Goal: Transaction & Acquisition: Subscribe to service/newsletter

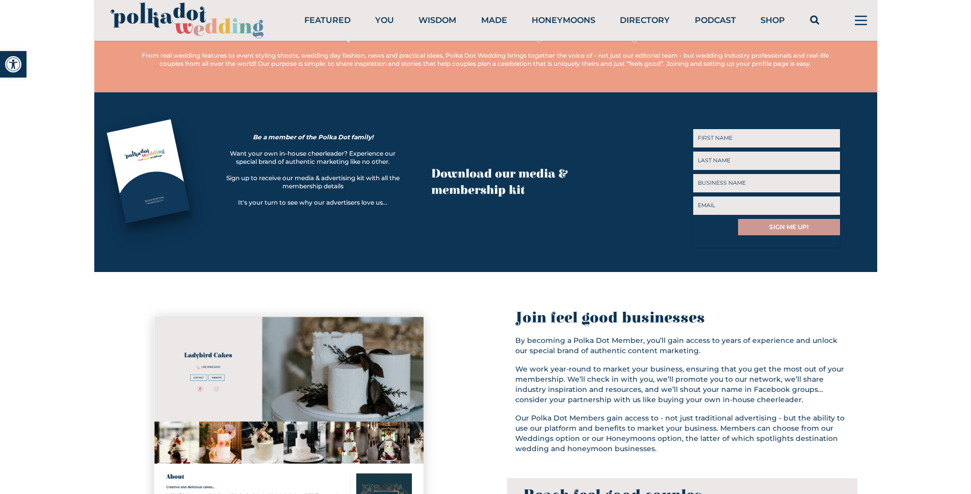
scroll to position [378, 0]
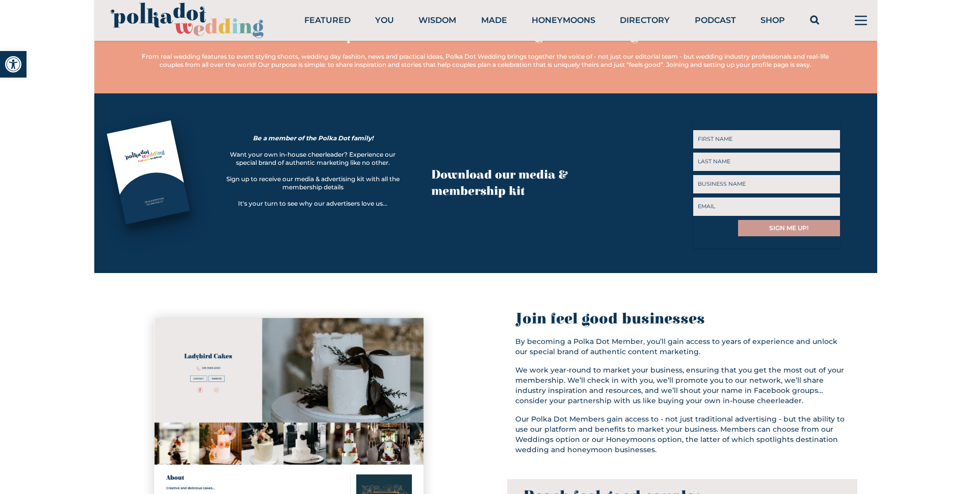
click at [767, 142] on input "First" at bounding box center [767, 139] width 147 height 18
type input "[PERSON_NAME]"
type input "Chirchikov"
type input "a"
type input "[PERSON_NAME] Creative"
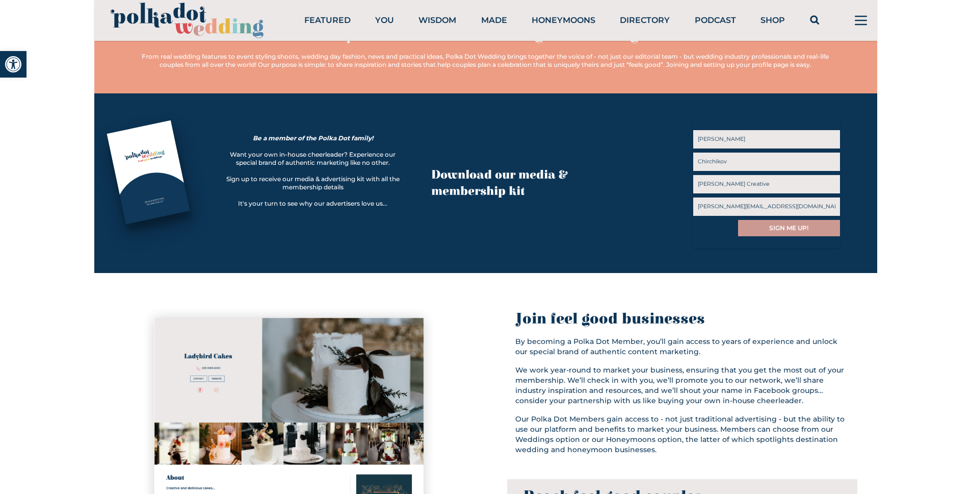
type input "[PERSON_NAME][EMAIL_ADDRESS][DOMAIN_NAME]"
click at [804, 230] on input "SIGN ME UP!" at bounding box center [789, 228] width 102 height 16
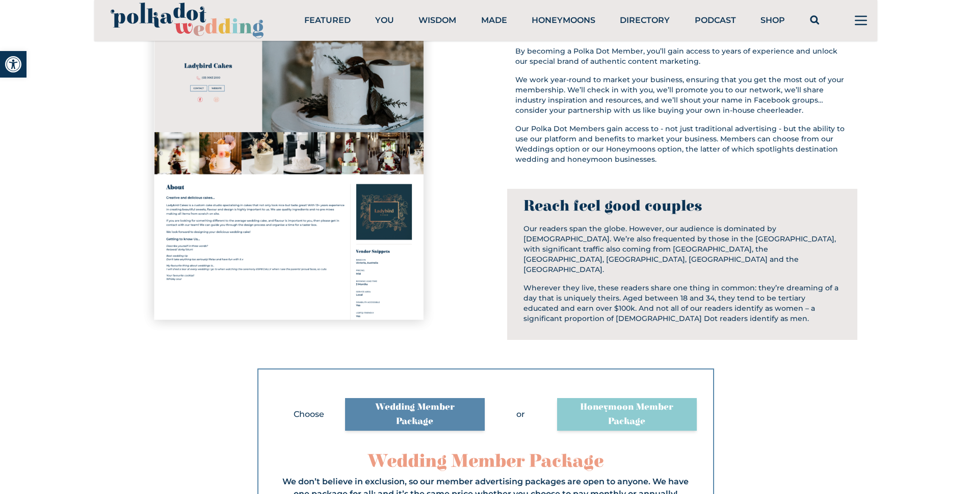
scroll to position [697, 0]
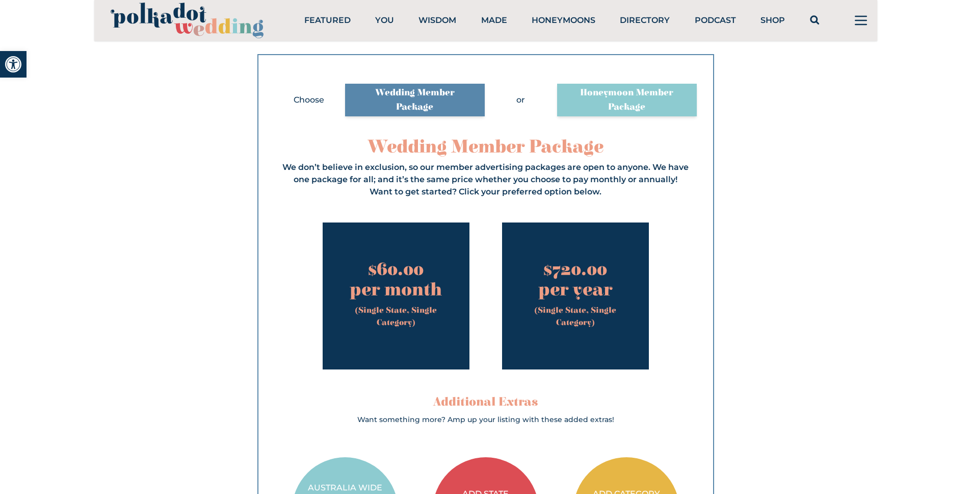
scroll to position [989, 0]
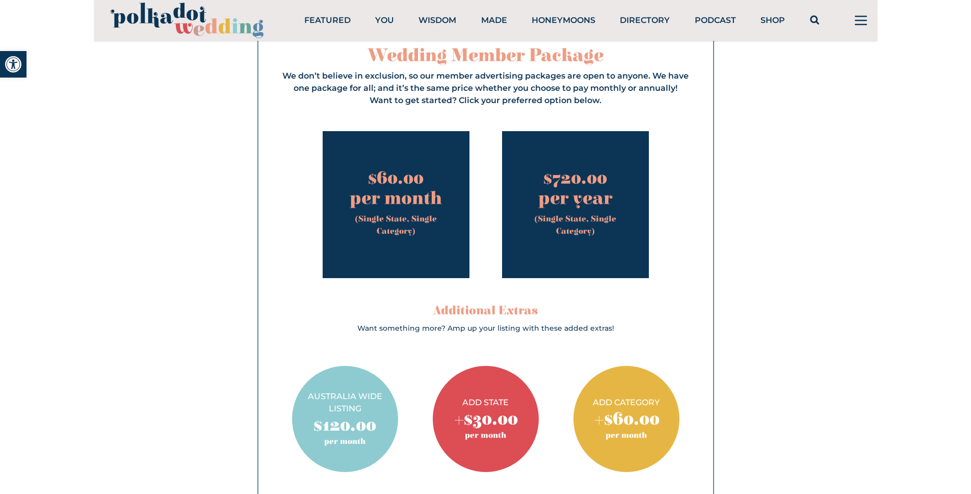
scroll to position [1165, 0]
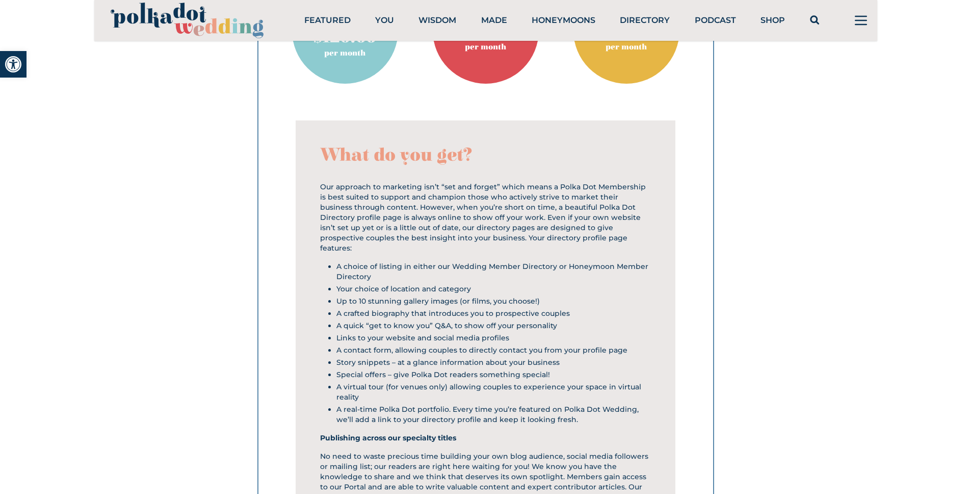
scroll to position [1511, 0]
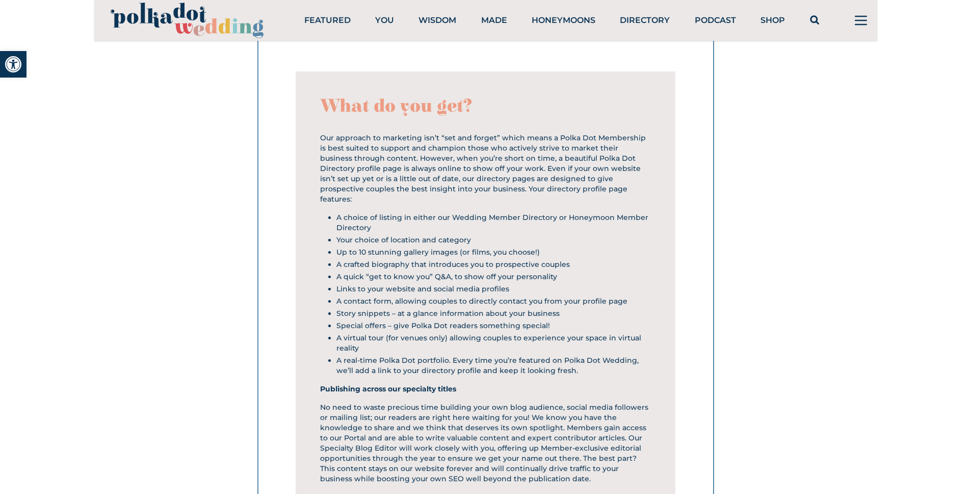
click at [828, 230] on section "Choose Wedding Member Package or Honeymoon Member Package Wedding Member Packag…" at bounding box center [485, 257] width 783 height 1463
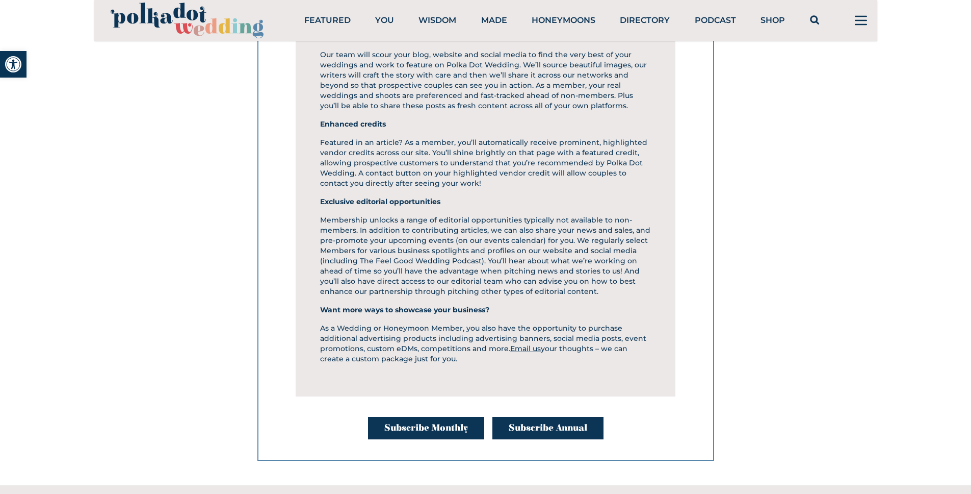
scroll to position [2144, 0]
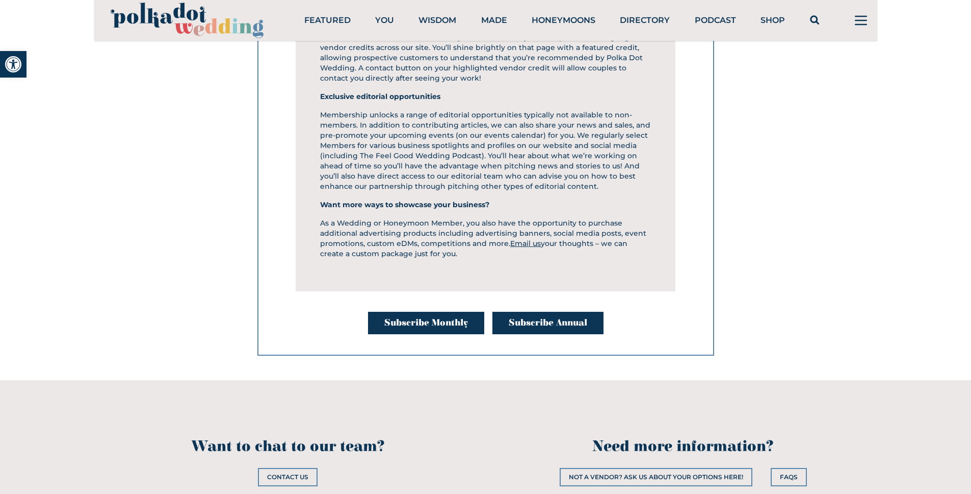
click at [574, 312] on link "Subscribe Annual" at bounding box center [548, 323] width 111 height 22
